Goal: Task Accomplishment & Management: Complete application form

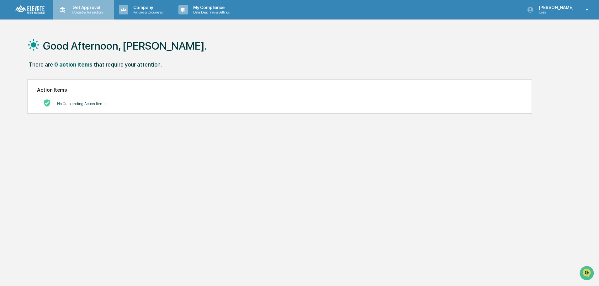
click at [72, 9] on p "Get Approval" at bounding box center [86, 7] width 39 height 5
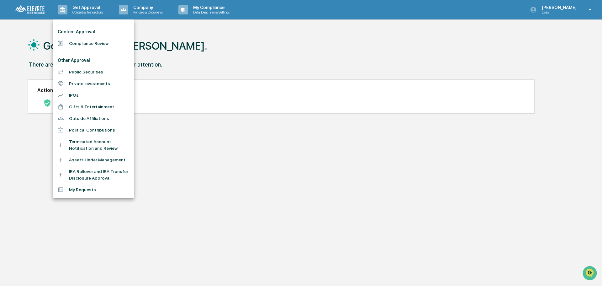
click at [86, 44] on li "Compliance Review" at bounding box center [94, 44] width 82 height 12
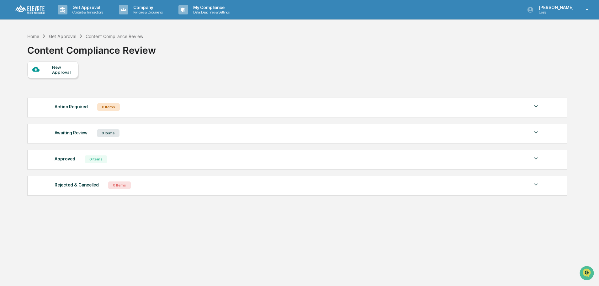
click at [66, 70] on div "New Approval" at bounding box center [62, 70] width 21 height 10
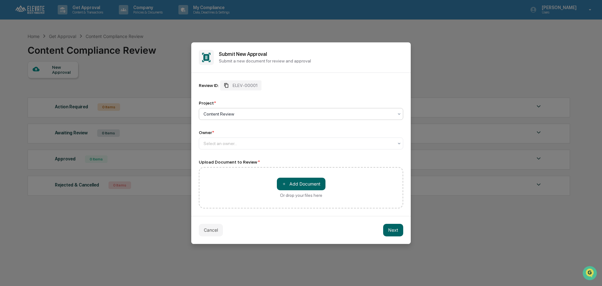
click at [246, 85] on span "ELEV-00001" at bounding box center [245, 85] width 25 height 5
click at [244, 85] on span "ELEV-00001" at bounding box center [245, 85] width 25 height 5
click at [251, 146] on div at bounding box center [299, 143] width 190 height 6
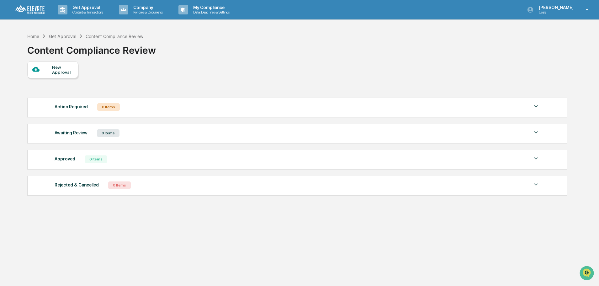
click at [61, 68] on div "New Approval" at bounding box center [62, 70] width 21 height 10
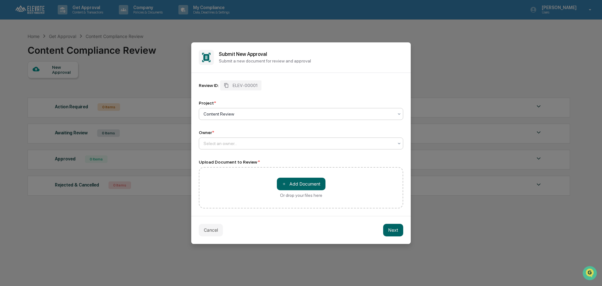
click at [250, 143] on div at bounding box center [299, 143] width 190 height 6
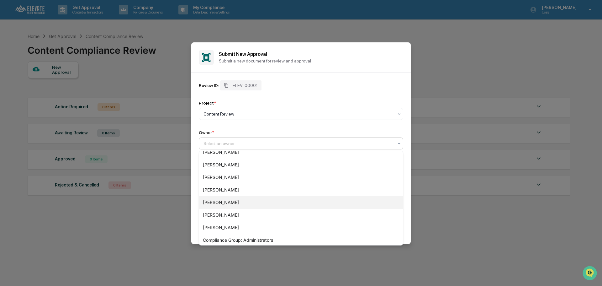
scroll to position [59, 0]
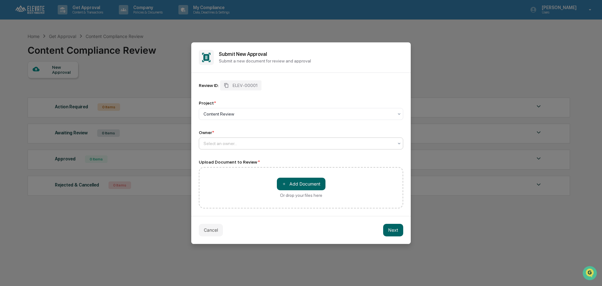
click at [244, 142] on div at bounding box center [299, 143] width 190 height 6
click at [257, 142] on div at bounding box center [299, 143] width 190 height 6
click at [236, 141] on div at bounding box center [299, 143] width 190 height 6
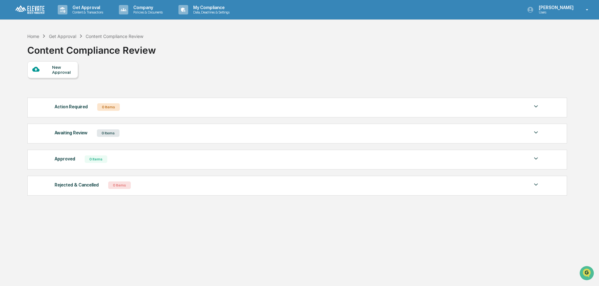
click at [427, 78] on div "New Approval Action Required 0 Items No data to display Show 5 Page 1 of 0 |< <…" at bounding box center [296, 129] width 539 height 137
click at [50, 71] on div at bounding box center [42, 70] width 20 height 8
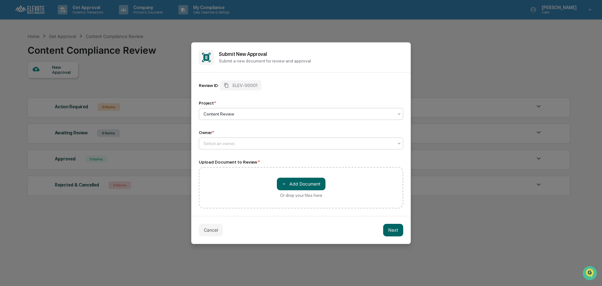
click at [247, 143] on div at bounding box center [299, 143] width 190 height 6
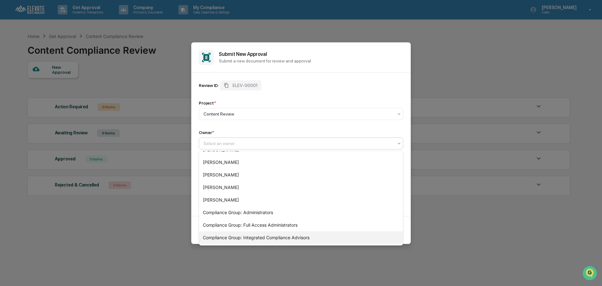
click at [282, 237] on div "Compliance Group: Integrated Compliance Advisors" at bounding box center [301, 237] width 204 height 13
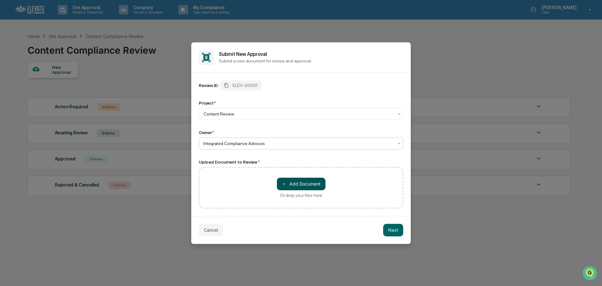
click at [304, 189] on button "＋ Add Document" at bounding box center [301, 184] width 49 height 13
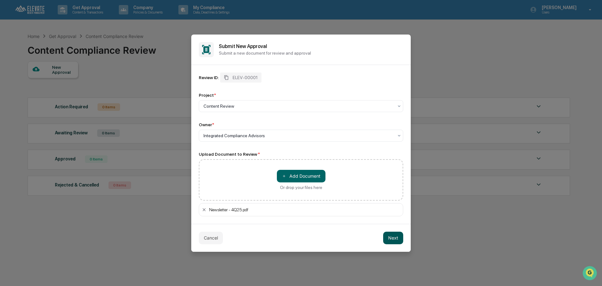
click at [389, 240] on button "Next" at bounding box center [393, 238] width 20 height 13
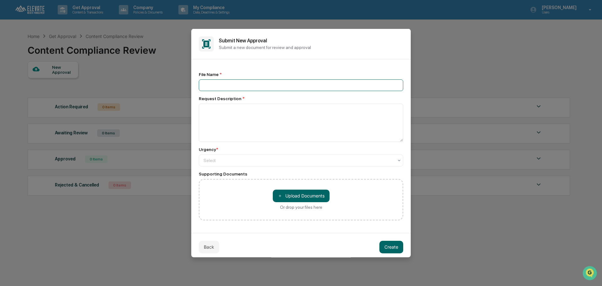
click at [285, 85] on input at bounding box center [301, 85] width 205 height 12
click at [211, 247] on button "Back" at bounding box center [209, 246] width 20 height 13
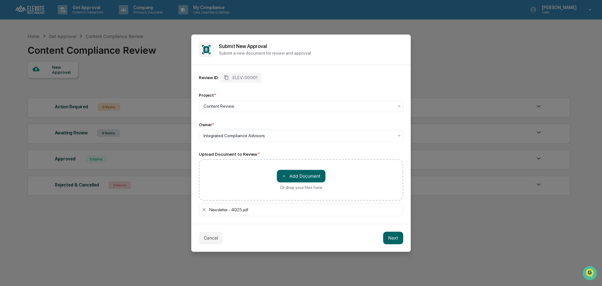
click at [248, 210] on div "Newsletter - 4Q25.pdf" at bounding box center [304, 209] width 191 height 5
click at [389, 237] on button "Next" at bounding box center [393, 238] width 20 height 13
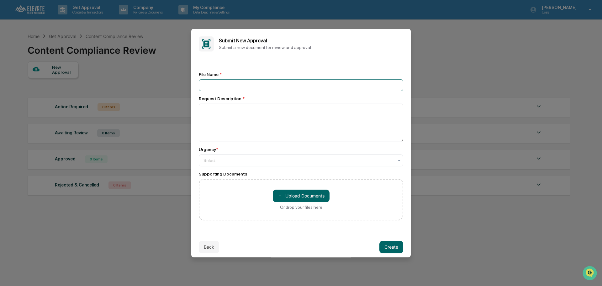
click at [258, 84] on input at bounding box center [301, 85] width 205 height 12
type input "**********"
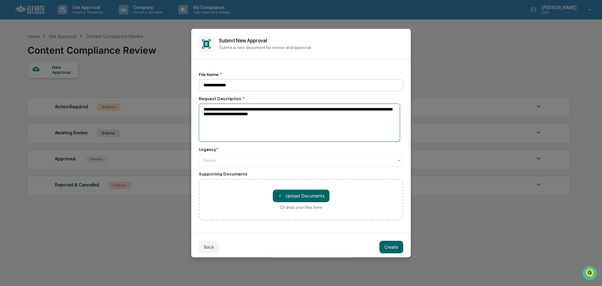
type textarea "**********"
click at [397, 158] on icon at bounding box center [399, 160] width 5 height 5
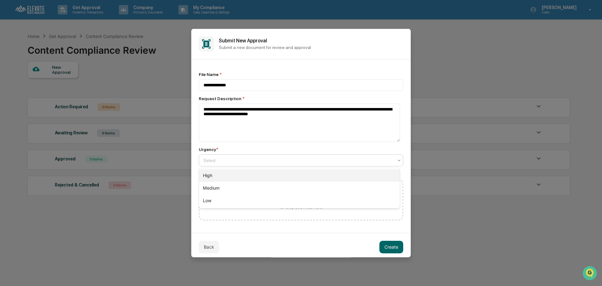
click at [216, 176] on div "High" at bounding box center [299, 175] width 201 height 13
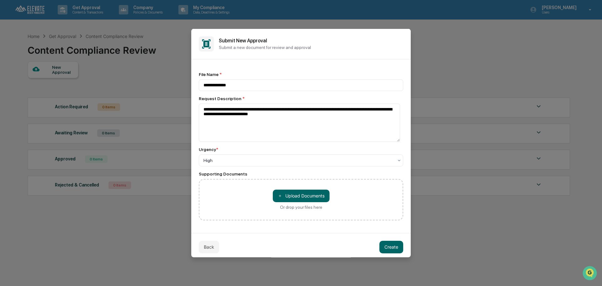
click at [242, 146] on div "**********" at bounding box center [301, 146] width 205 height 148
click at [387, 247] on button "Create" at bounding box center [392, 246] width 24 height 13
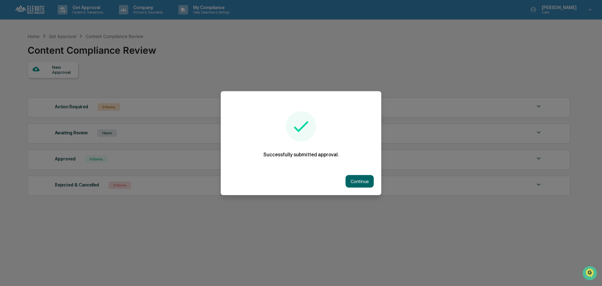
click at [353, 178] on button "Continue" at bounding box center [360, 181] width 28 height 13
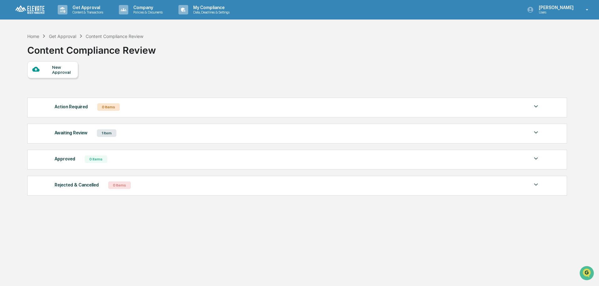
click at [222, 135] on div "Awaiting Review 1 Item" at bounding box center [297, 133] width 485 height 9
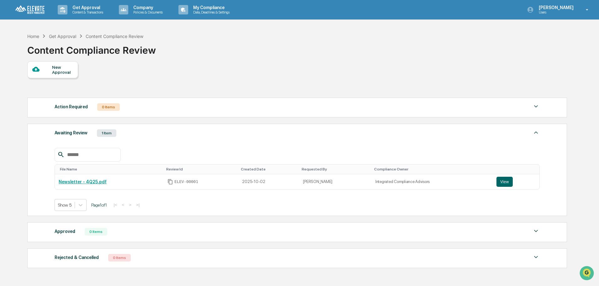
click at [148, 125] on div "Awaiting Review 1 Item File Name Review Id Created Date Requested By Compliance…" at bounding box center [297, 170] width 540 height 92
click at [151, 131] on div "Awaiting Review 1 Item" at bounding box center [297, 133] width 485 height 9
